Goal: Navigation & Orientation: Understand site structure

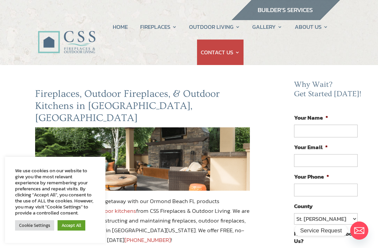
click at [81, 230] on link "Accept All" at bounding box center [72, 225] width 28 height 10
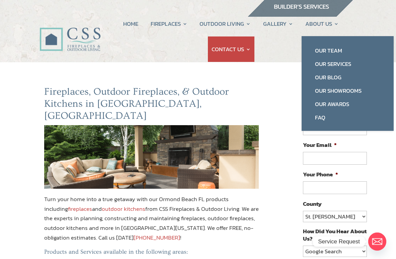
click at [331, 50] on link "Our Team" at bounding box center [347, 50] width 79 height 13
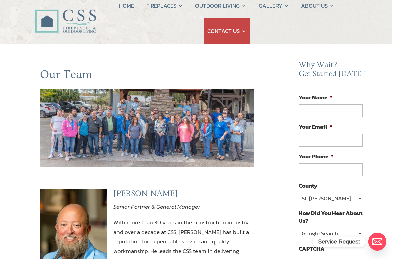
scroll to position [21, 4]
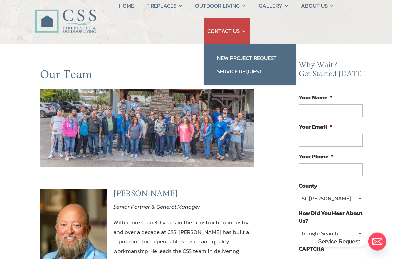
click at [321, 25] on ul "HOME FIREPLACES Fireplace Remodel Fireplace Builder OUTDOOR LIVING Outdoor Kitc…" at bounding box center [228, 18] width 253 height 51
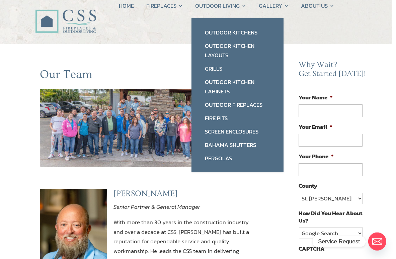
click at [222, 112] on link "Fire Pits" at bounding box center [237, 117] width 79 height 13
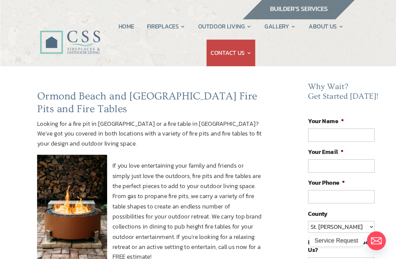
scroll to position [3, 0]
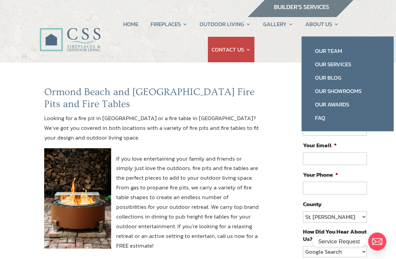
click at [342, 63] on link "Our Services" at bounding box center [347, 64] width 79 height 13
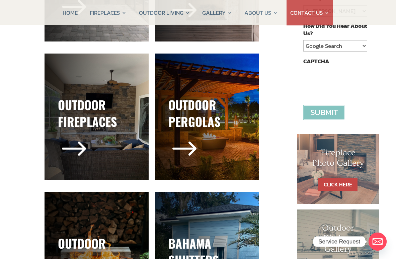
scroll to position [209, 0]
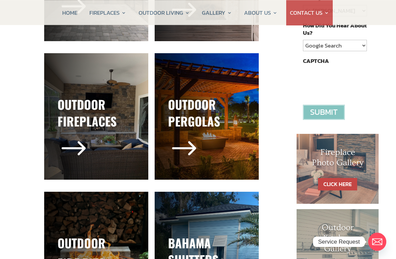
click at [194, 147] on span "$" at bounding box center [184, 149] width 32 height 32
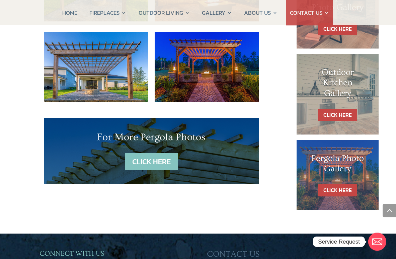
scroll to position [364, 0]
click at [168, 153] on link "CLICK HERE" at bounding box center [151, 161] width 53 height 17
